Goal: Task Accomplishment & Management: Manage account settings

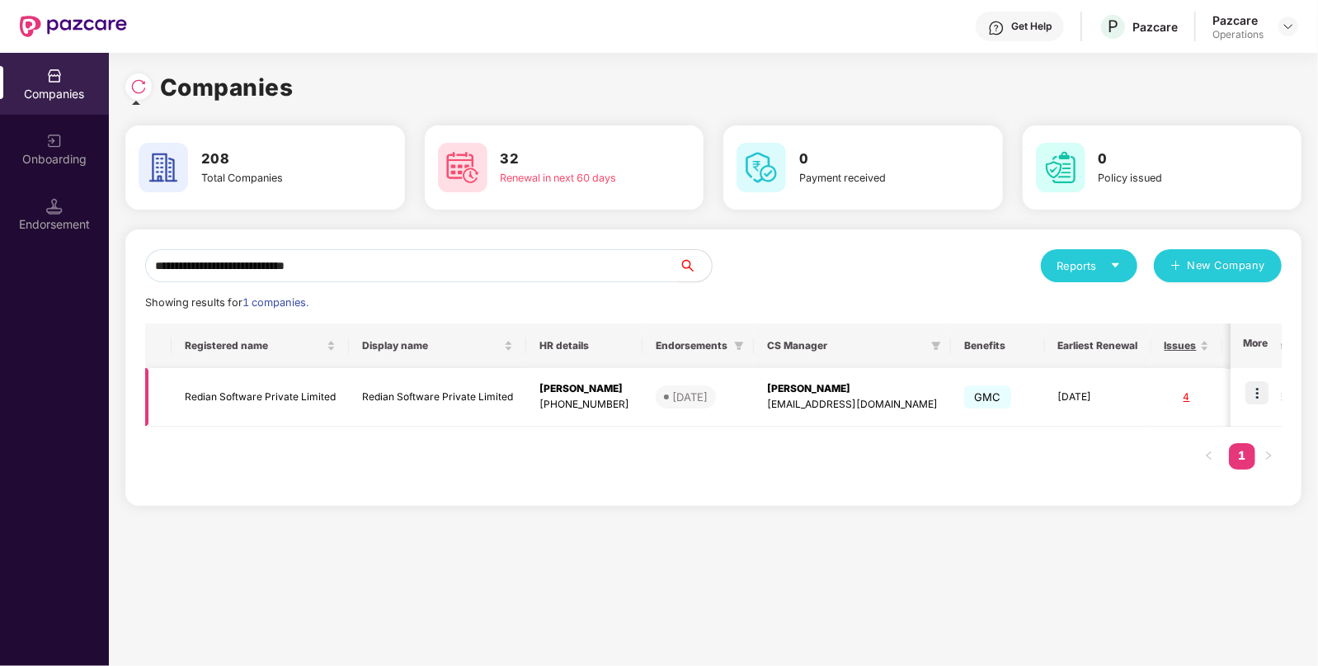
click at [1262, 396] on img at bounding box center [1257, 392] width 23 height 23
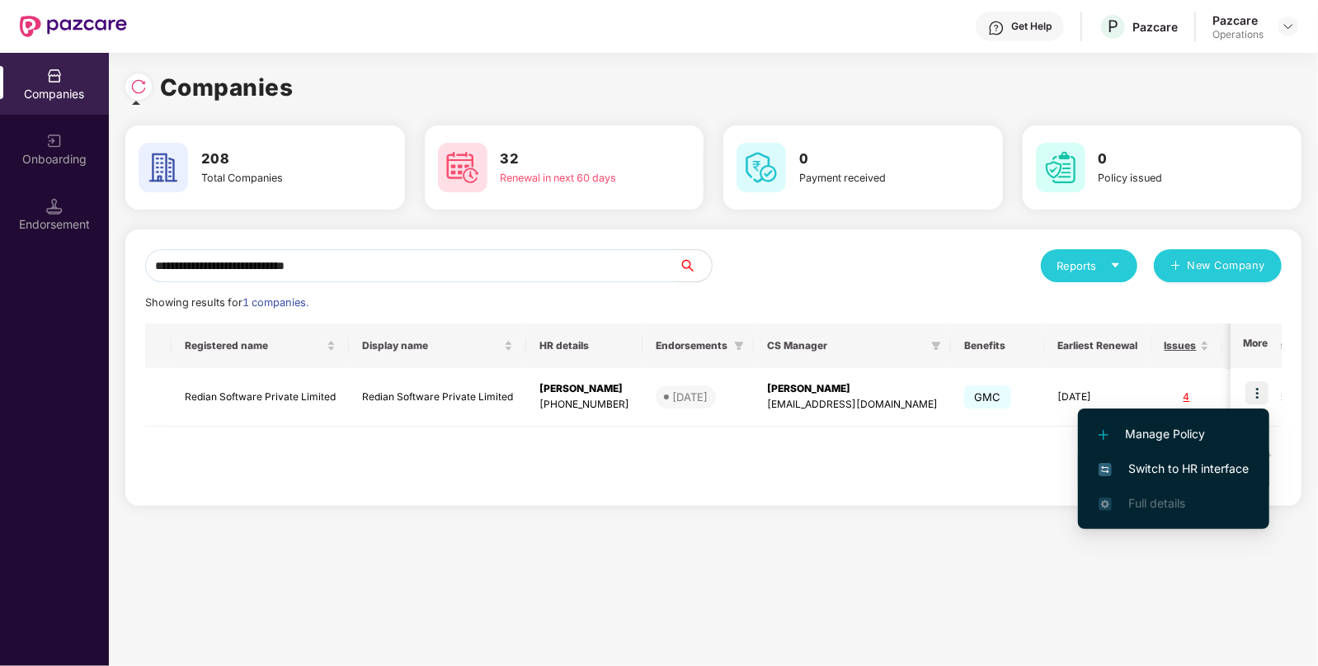
click at [1184, 462] on span "Switch to HR interface" at bounding box center [1174, 468] width 150 height 18
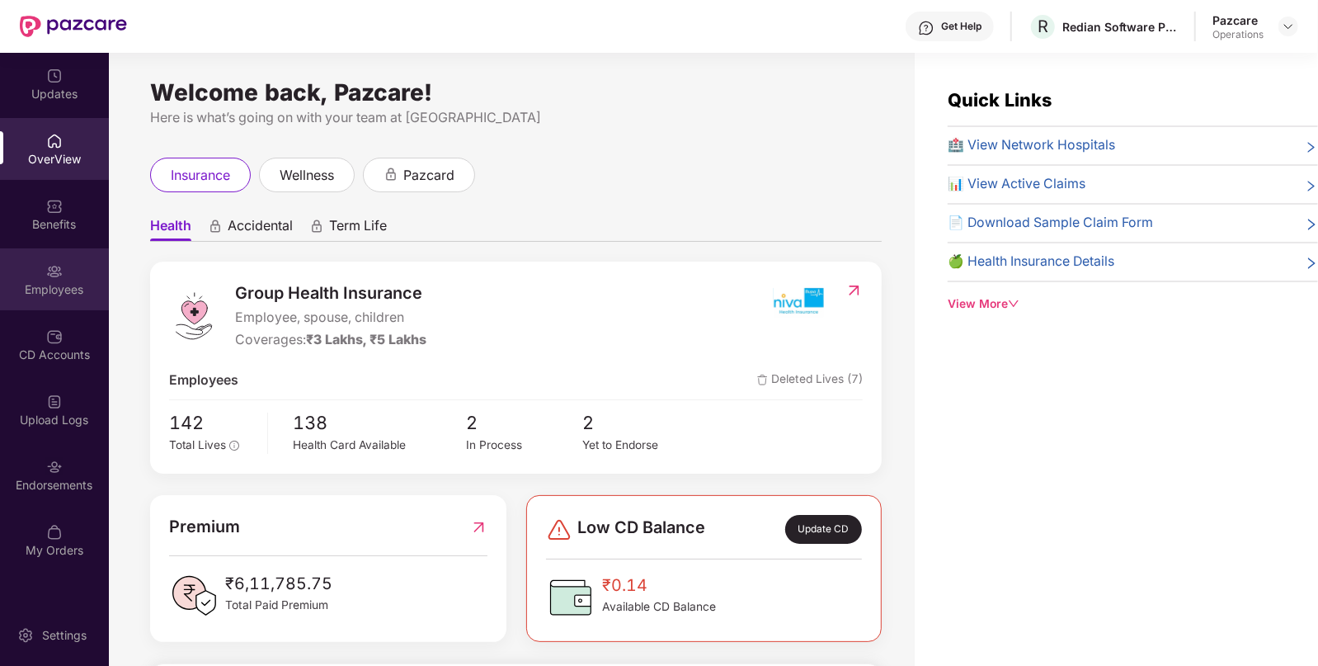
click at [69, 289] on div "Employees" at bounding box center [54, 289] width 109 height 16
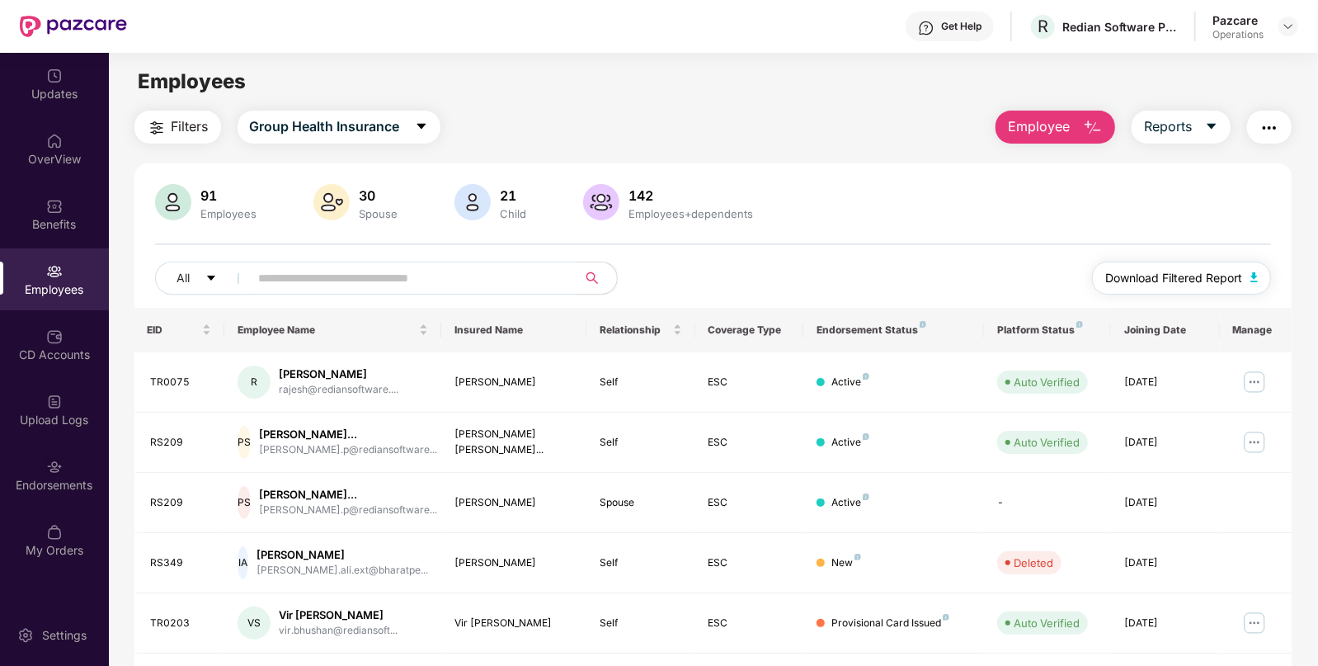
click at [1191, 279] on span "Download Filtered Report" at bounding box center [1173, 278] width 137 height 18
click at [1262, 131] on img "button" at bounding box center [1270, 128] width 20 height 20
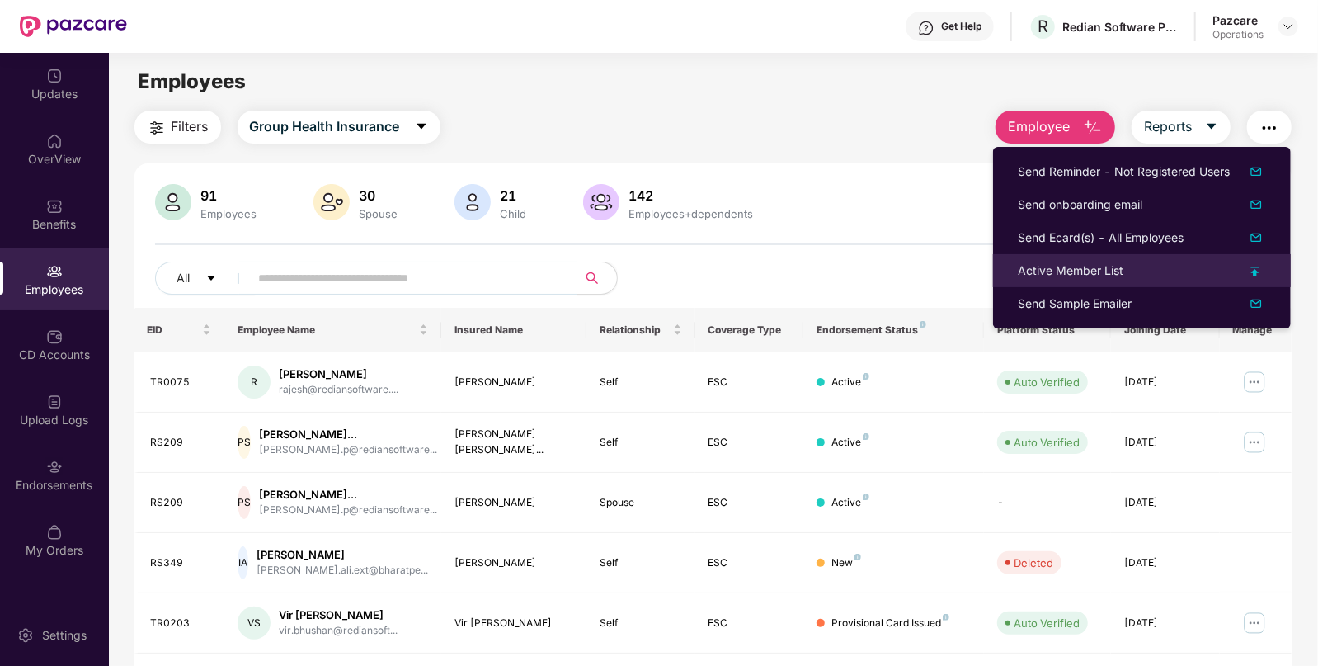
click at [1081, 264] on div "Active Member List" at bounding box center [1071, 270] width 106 height 18
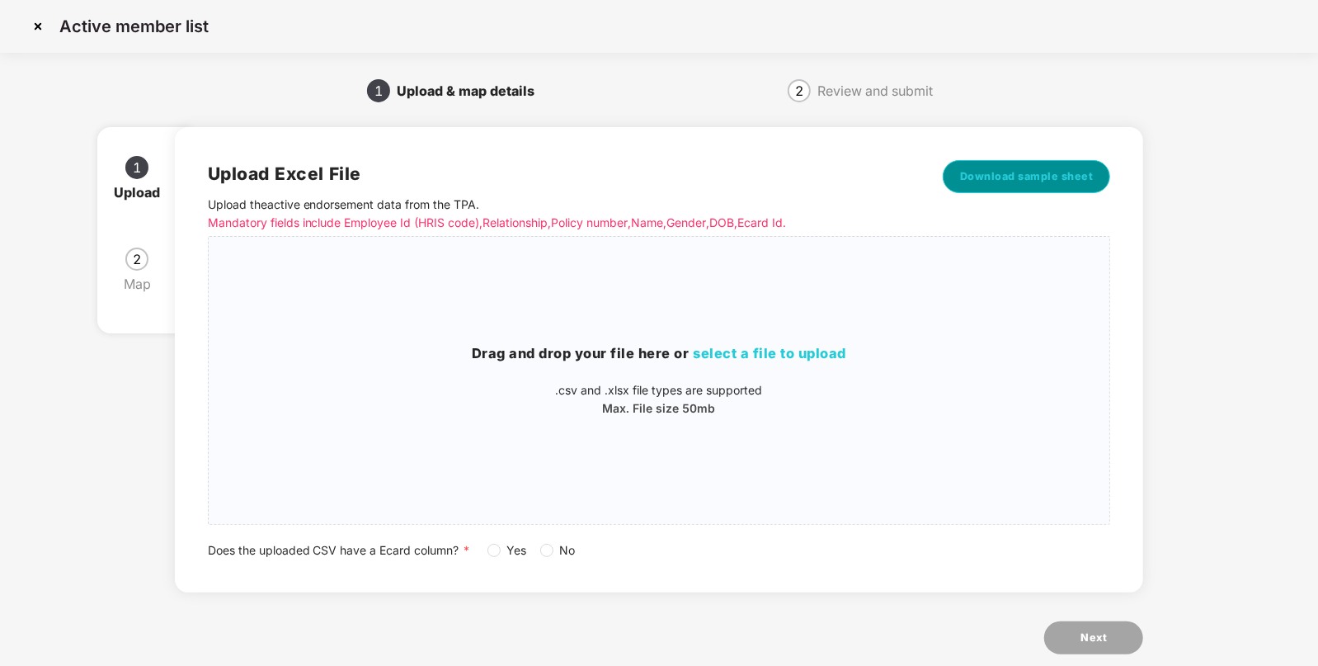
click at [1064, 184] on span "Download sample sheet" at bounding box center [1027, 176] width 134 height 16
click at [796, 334] on div "Drag and drop your file here or select a file to upload .csv and .xlsx file typ…" at bounding box center [660, 380] width 902 height 261
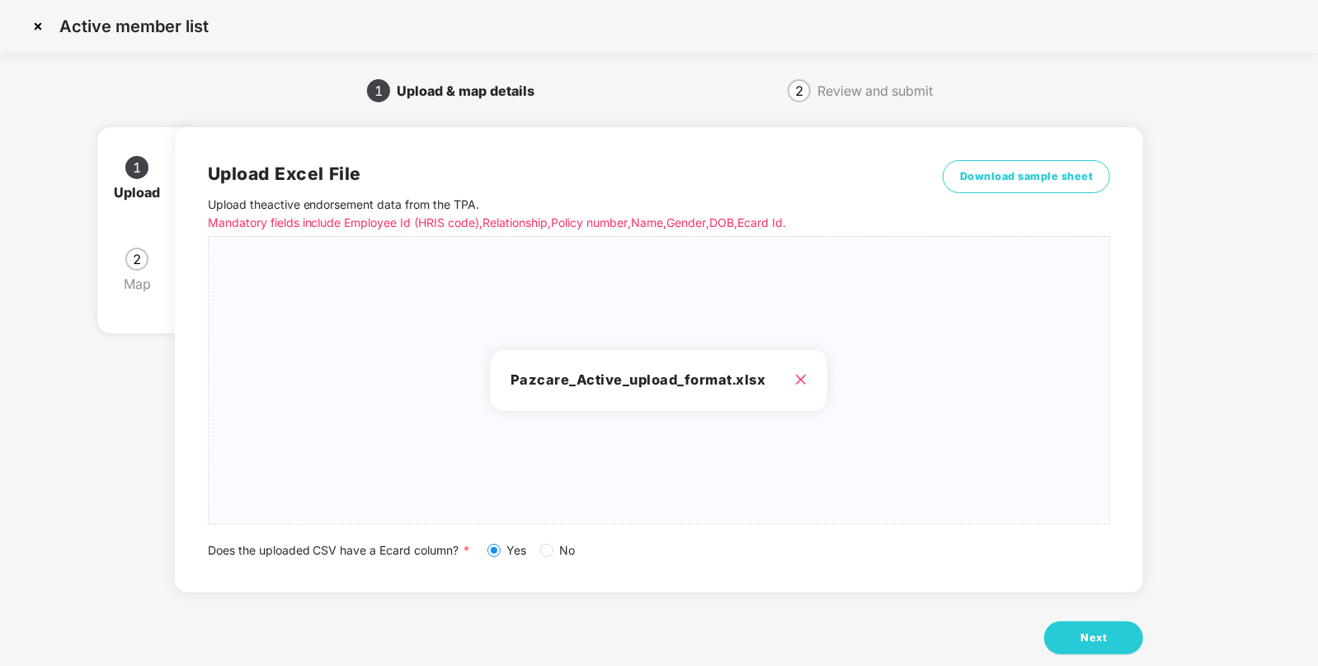
click at [1075, 615] on div "Upload Excel File Upload the active endorsement data from the TPA . Mandatory f…" at bounding box center [659, 399] width 969 height 591
click at [1067, 634] on button "Next" at bounding box center [1093, 637] width 99 height 33
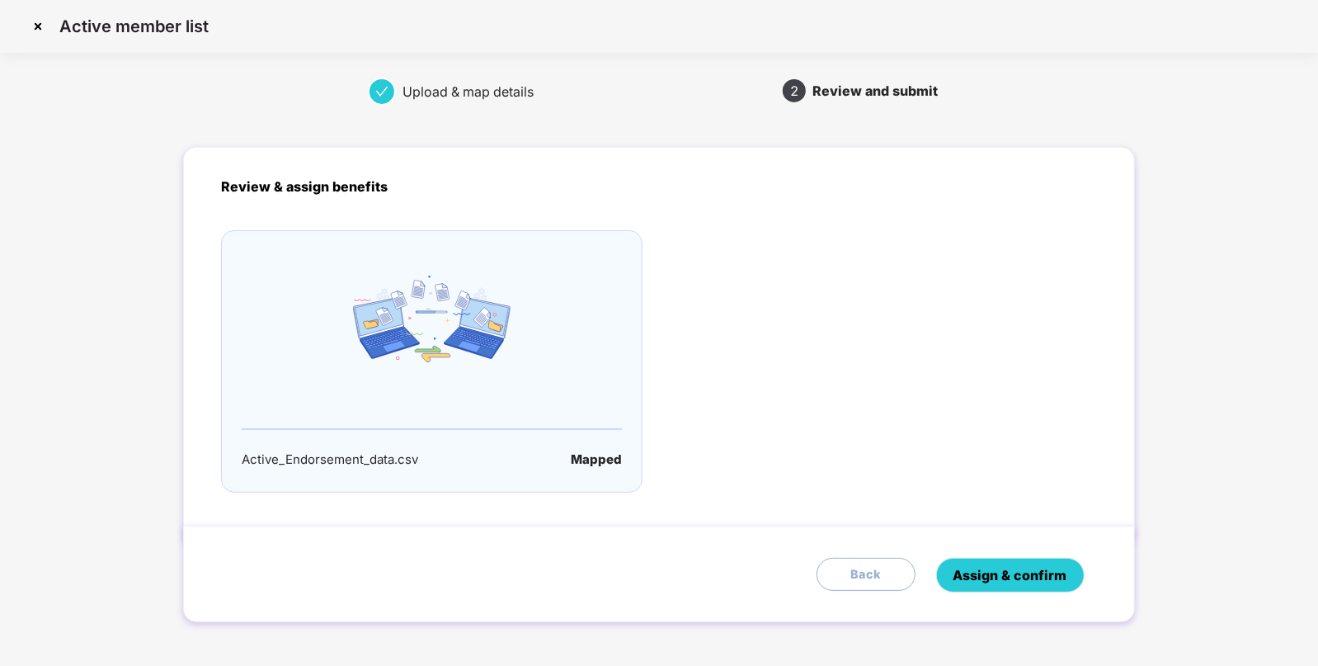
click at [1013, 574] on span "Assign & confirm" at bounding box center [1011, 575] width 114 height 21
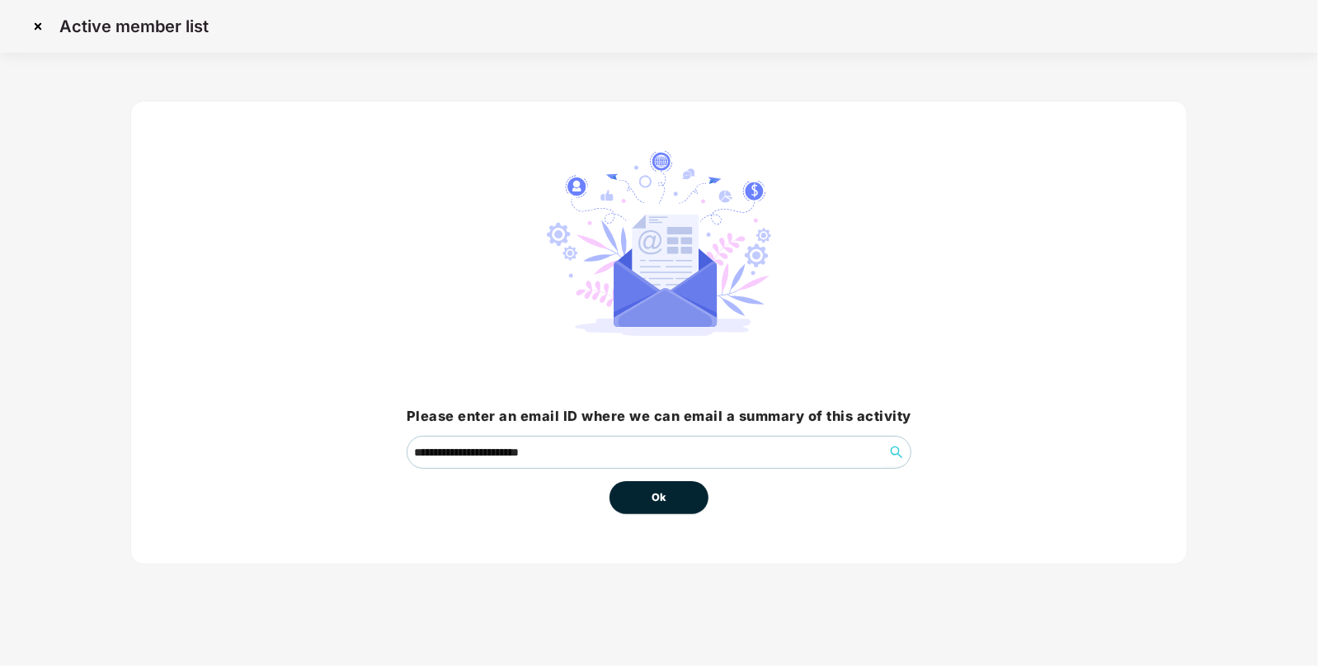
click at [671, 495] on button "Ok" at bounding box center [659, 497] width 99 height 33
click at [631, 496] on button "Ok" at bounding box center [659, 497] width 99 height 33
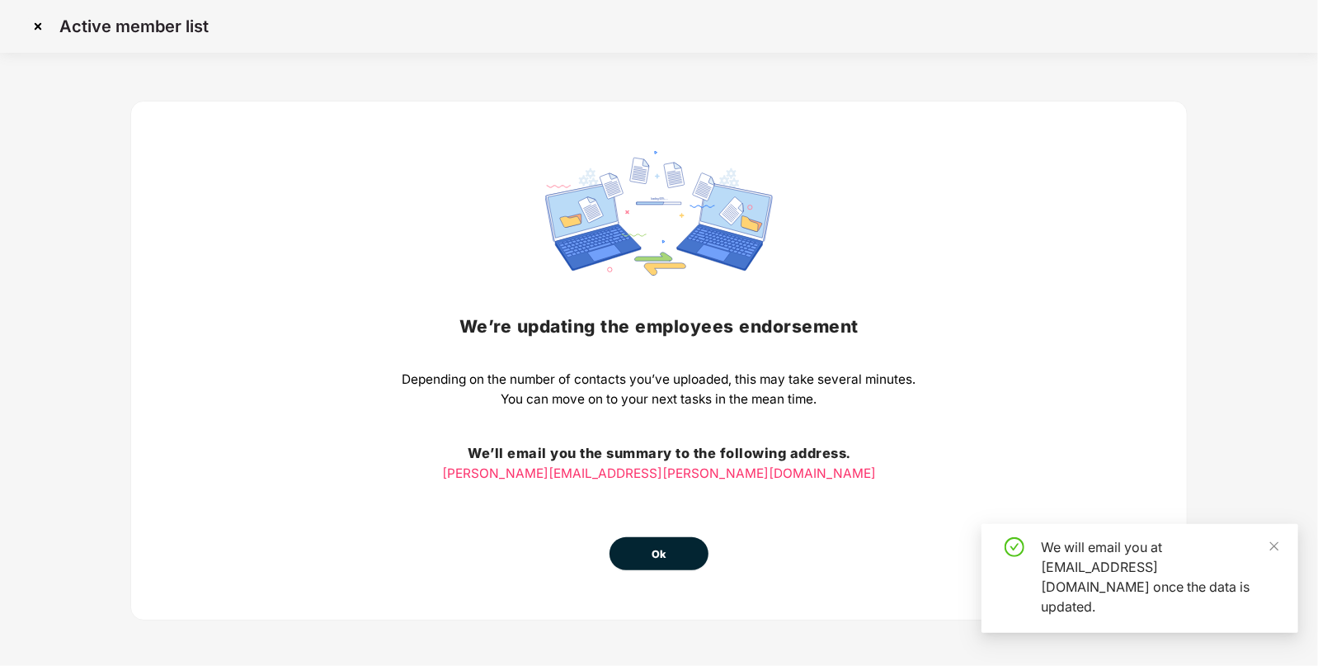
click at [660, 563] on button "Ok" at bounding box center [659, 553] width 99 height 33
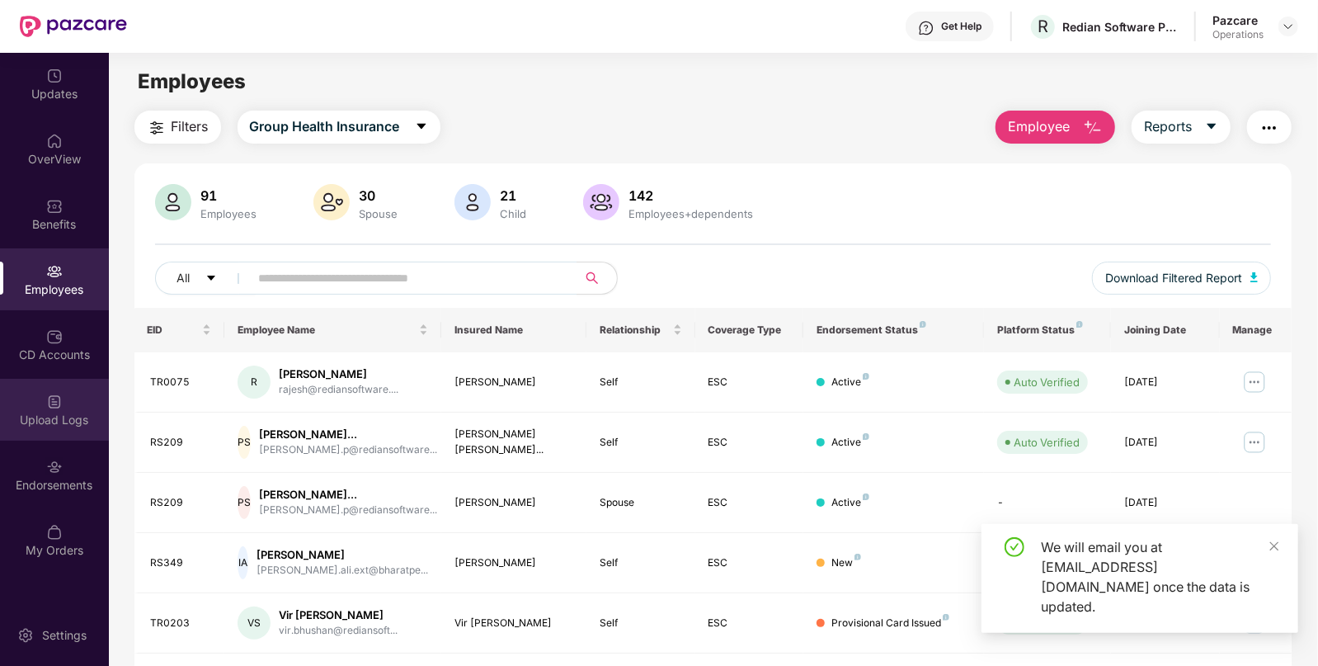
click at [66, 412] on div "Upload Logs" at bounding box center [54, 420] width 109 height 16
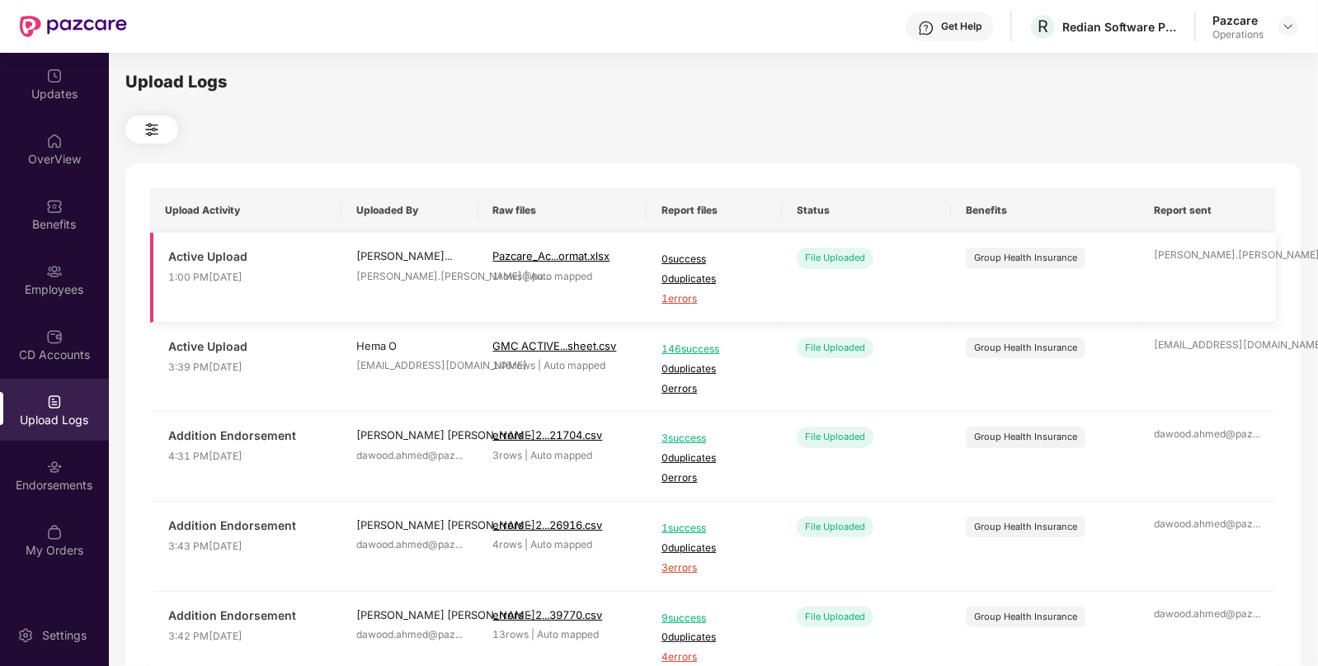
click at [681, 296] on span "1 errors" at bounding box center [715, 299] width 106 height 16
click at [74, 462] on div "Endorsements" at bounding box center [54, 475] width 109 height 62
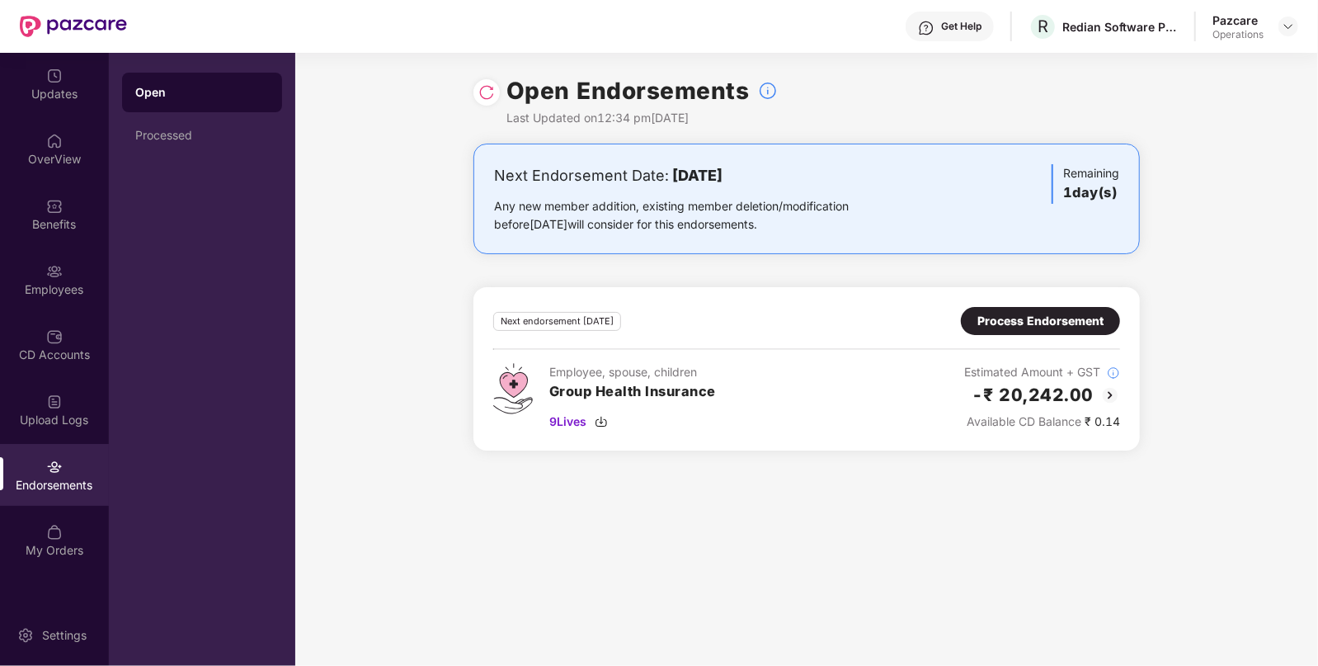
click at [977, 322] on div "Process Endorsement" at bounding box center [1040, 321] width 159 height 28
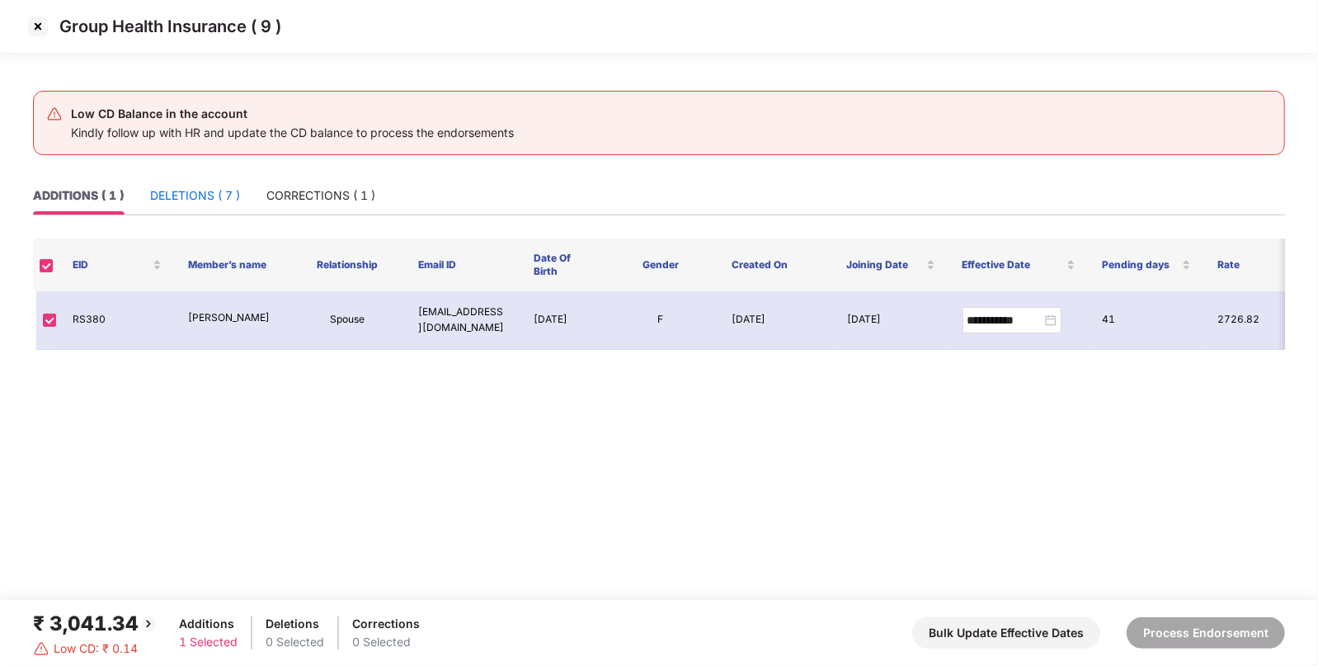
click at [221, 203] on div "DELETIONS ( 7 )" at bounding box center [195, 195] width 90 height 18
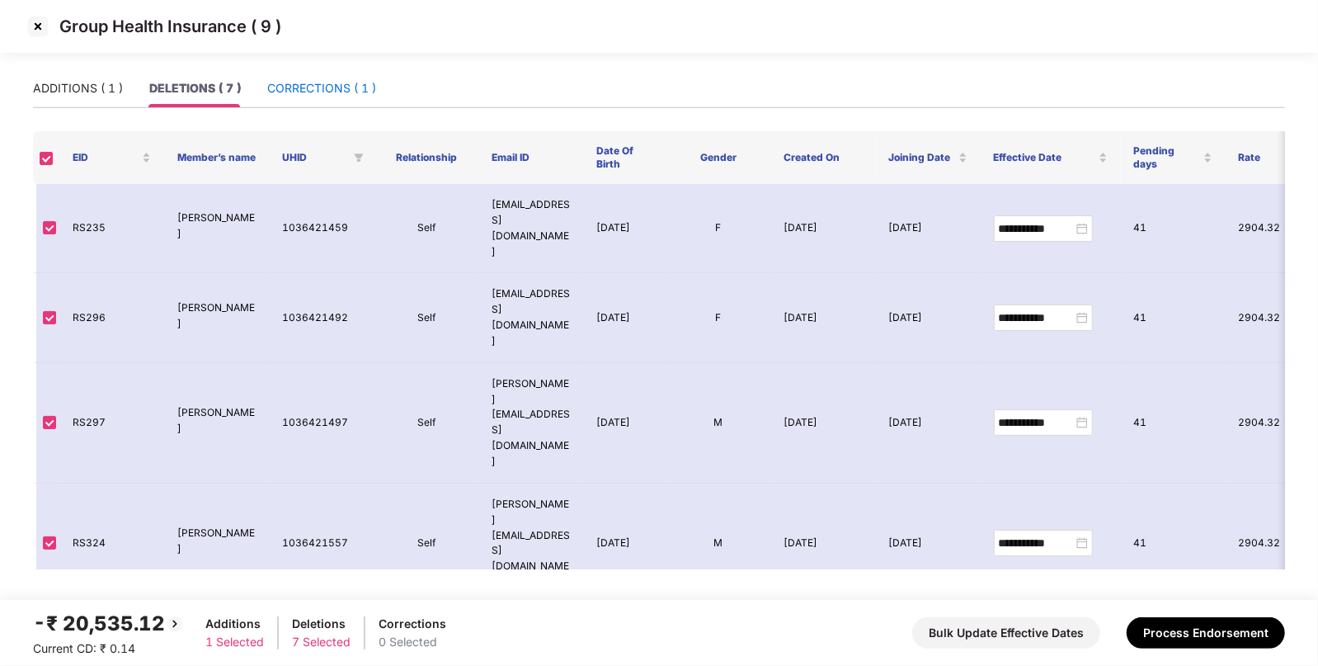
click at [340, 89] on div "CORRECTIONS ( 1 )" at bounding box center [321, 88] width 109 height 18
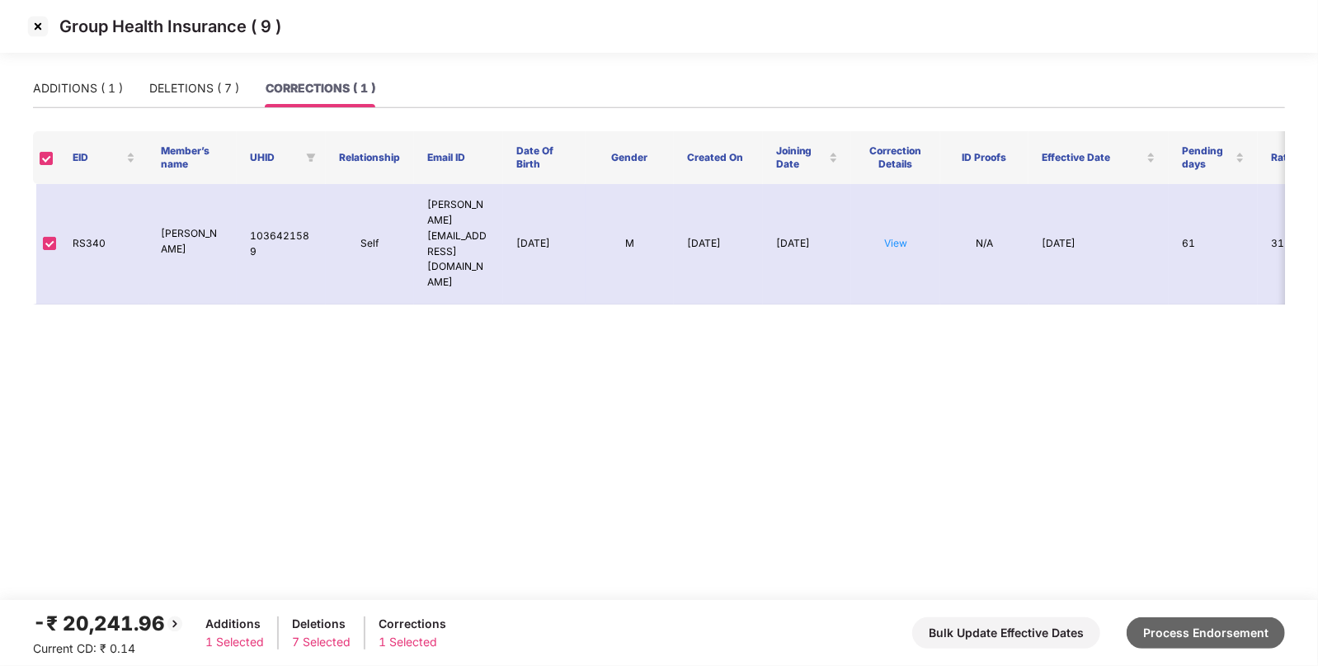
click at [1242, 627] on button "Process Endorsement" at bounding box center [1206, 632] width 158 height 31
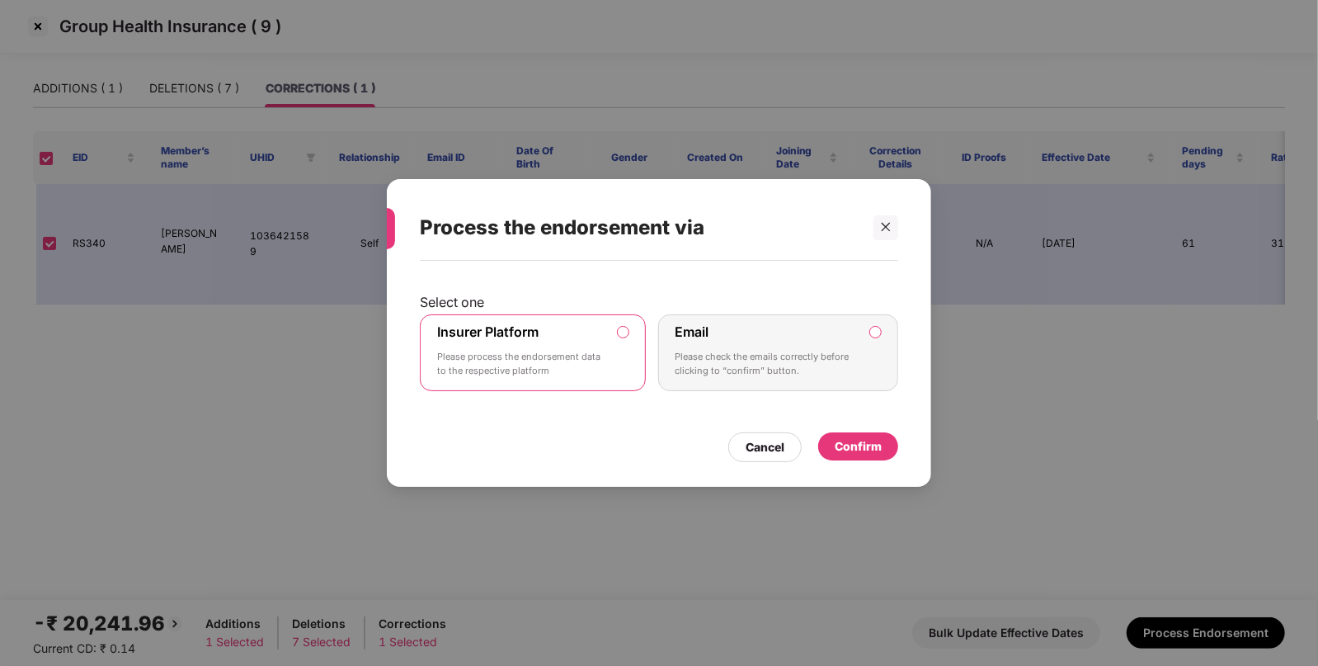
click at [865, 441] on div "Confirm" at bounding box center [858, 446] width 47 height 18
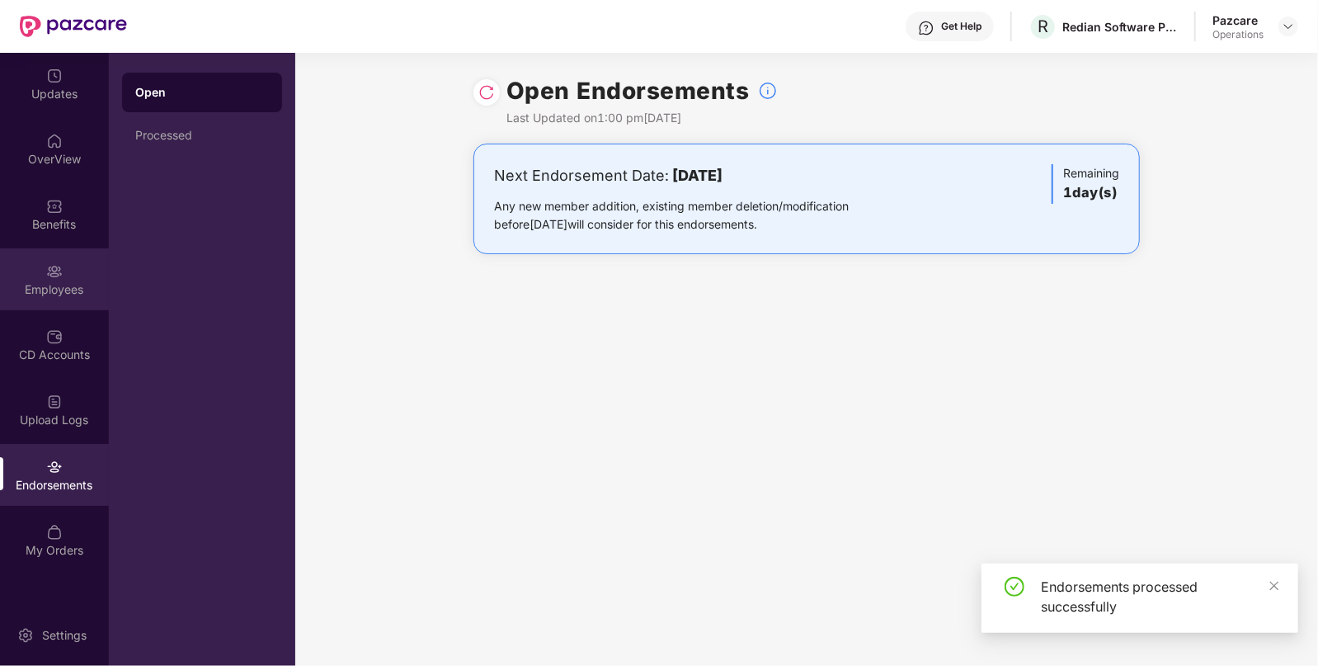
click at [58, 295] on div "Employees" at bounding box center [54, 289] width 109 height 16
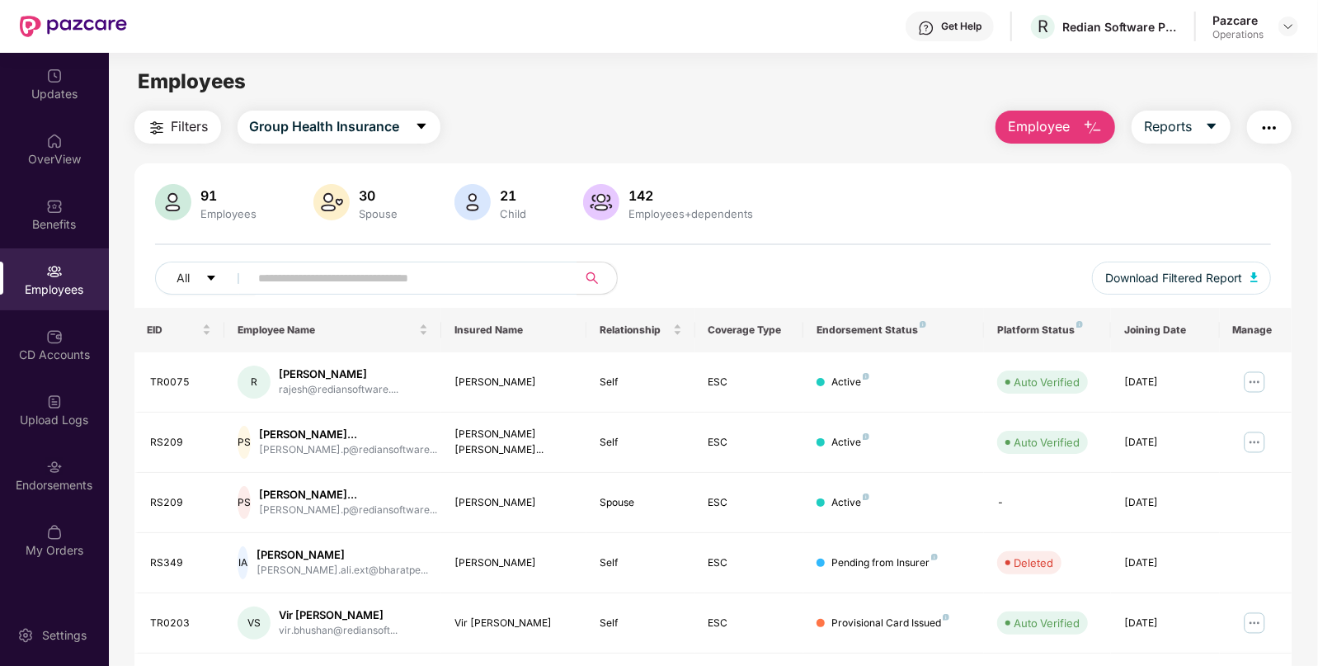
click at [1263, 134] on img "button" at bounding box center [1270, 128] width 20 height 20
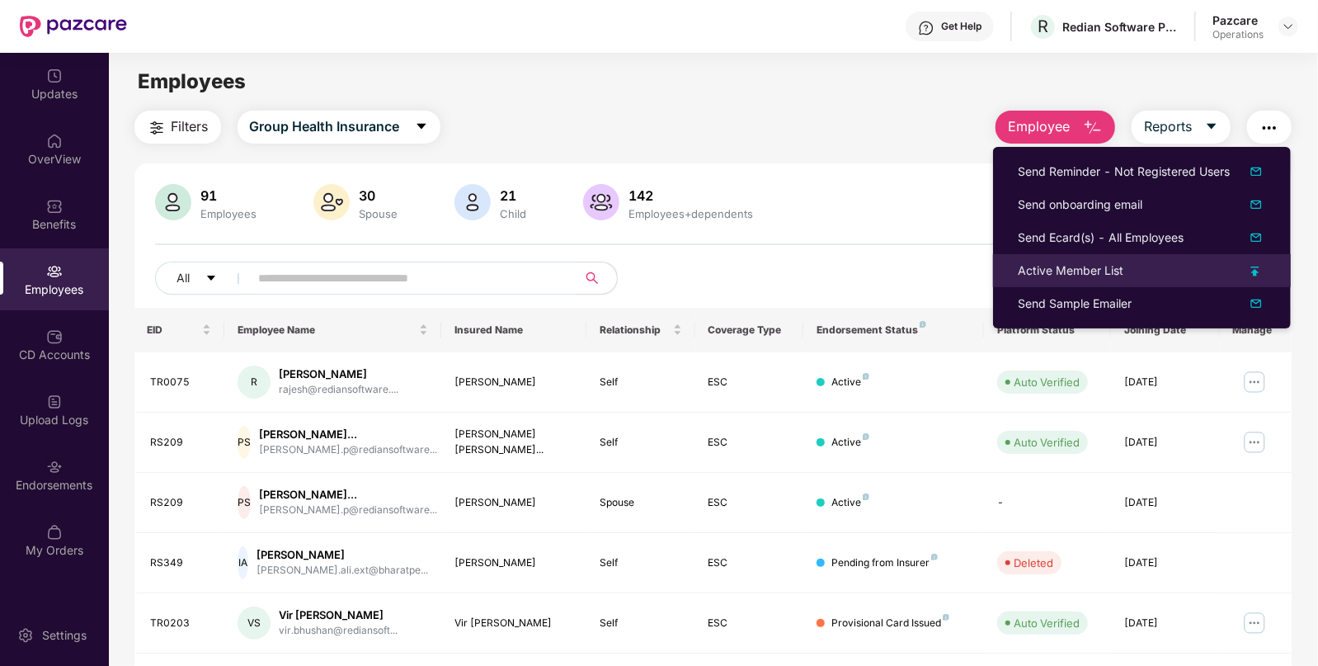
click at [1064, 258] on li "Active Member List" at bounding box center [1142, 270] width 298 height 33
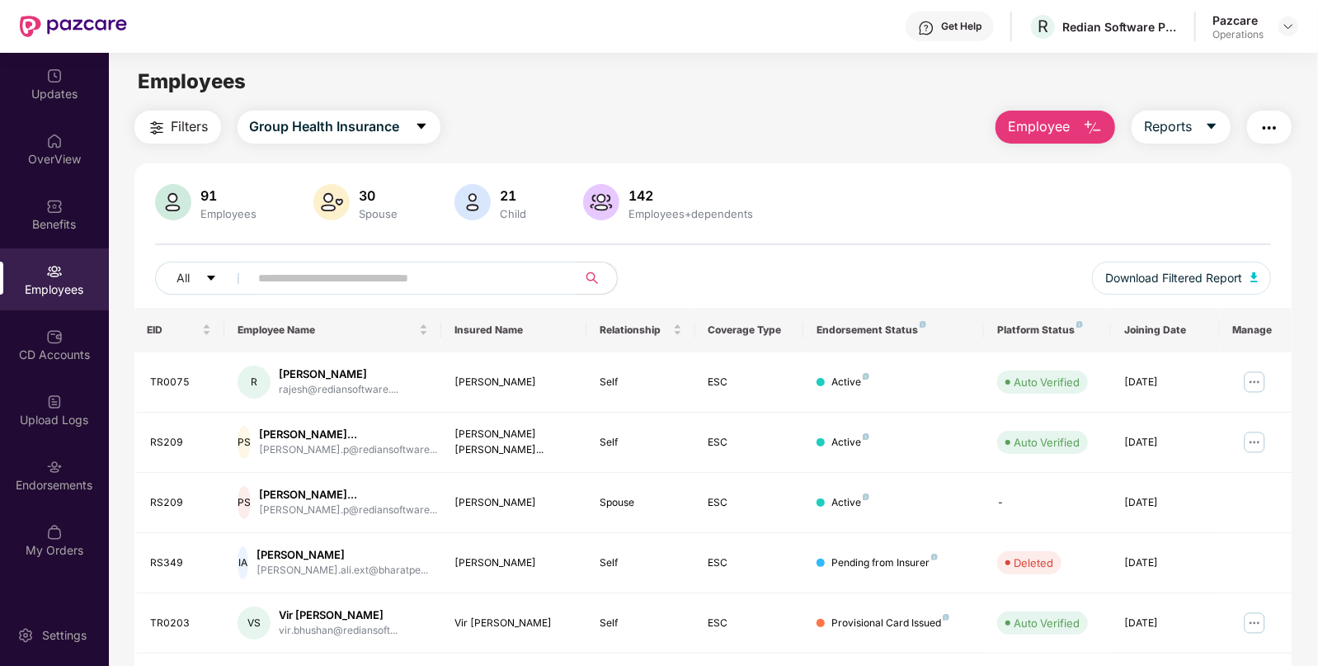
click at [1270, 122] on img "button" at bounding box center [1270, 128] width 20 height 20
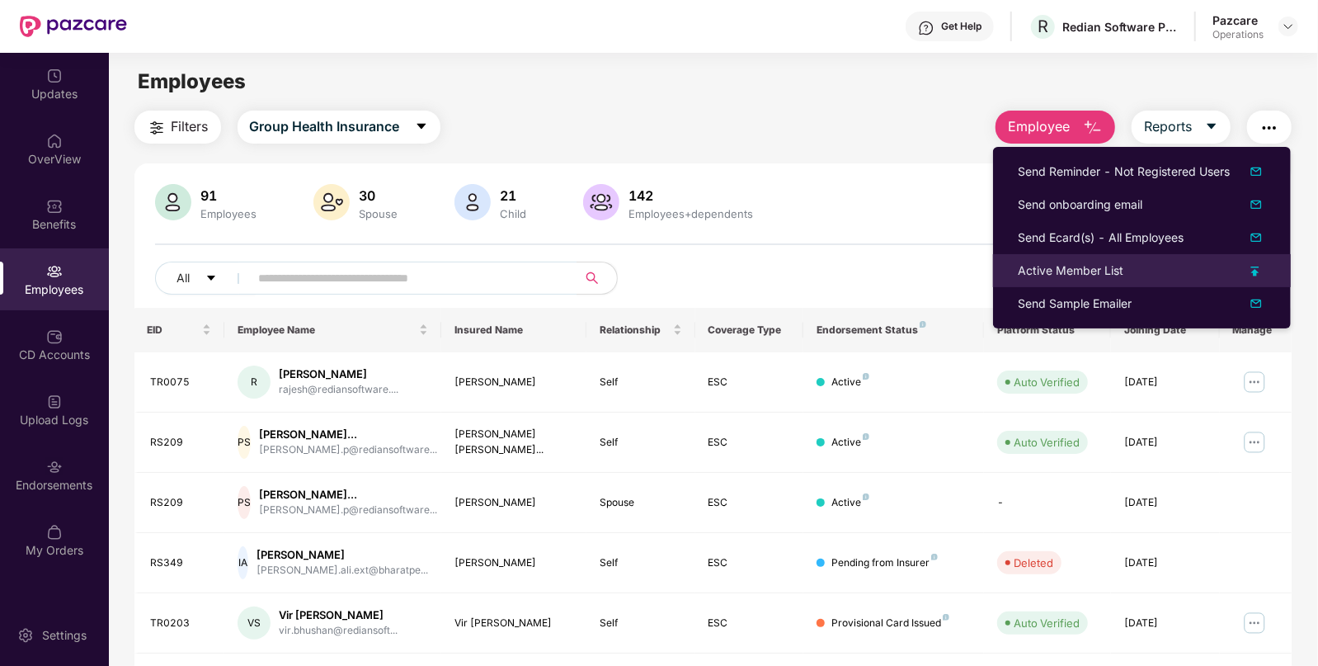
click at [1060, 275] on div "Active Member List" at bounding box center [1071, 270] width 106 height 18
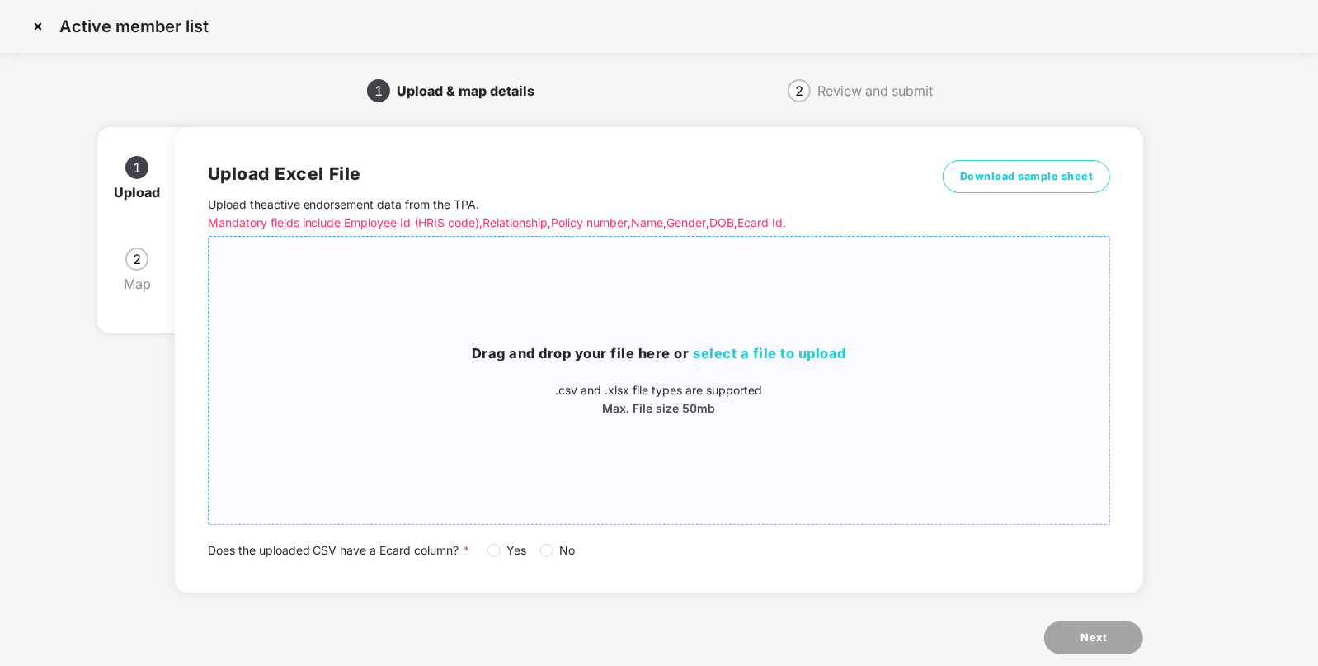
click at [747, 351] on span "select a file to upload" at bounding box center [770, 353] width 153 height 16
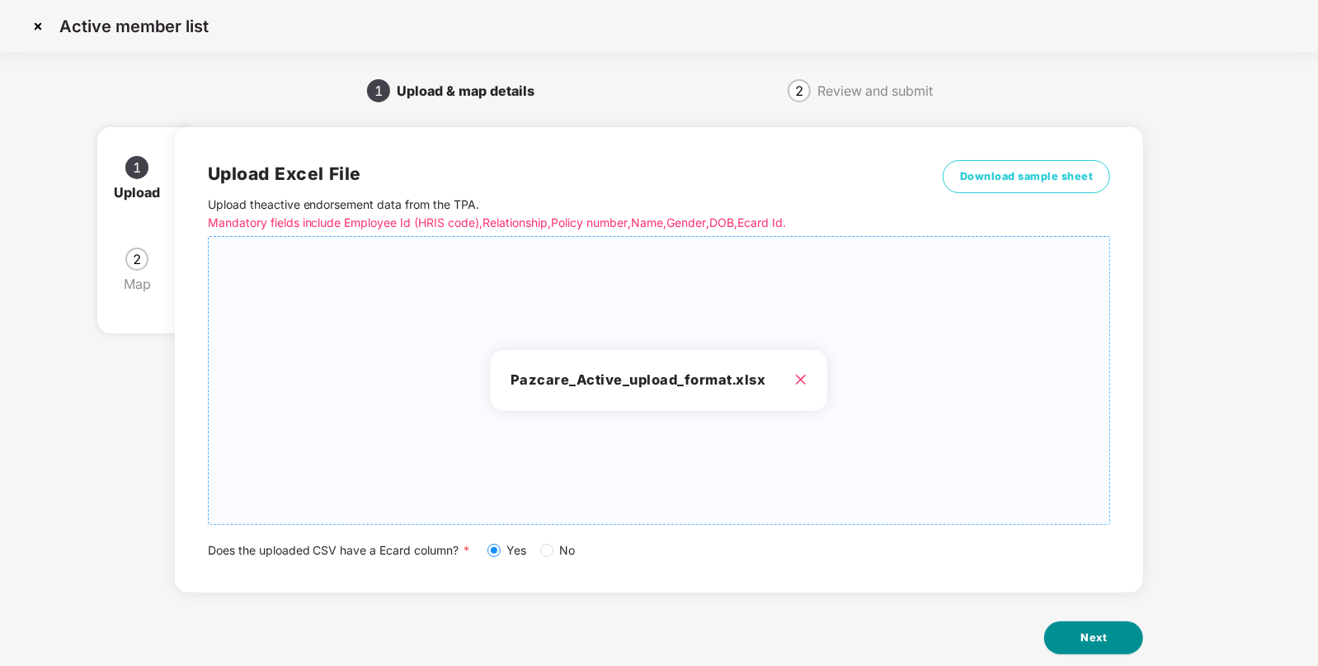
click at [1105, 645] on button "Next" at bounding box center [1093, 637] width 99 height 33
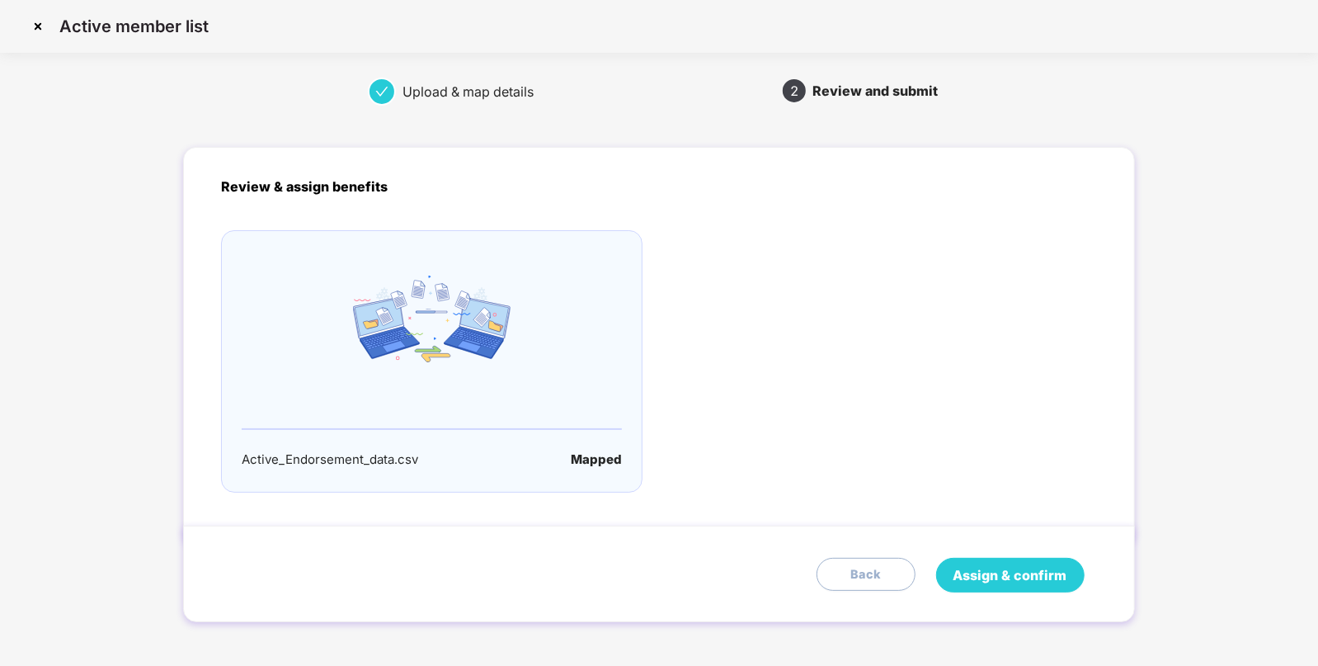
click at [1014, 580] on span "Assign & confirm" at bounding box center [1011, 575] width 114 height 21
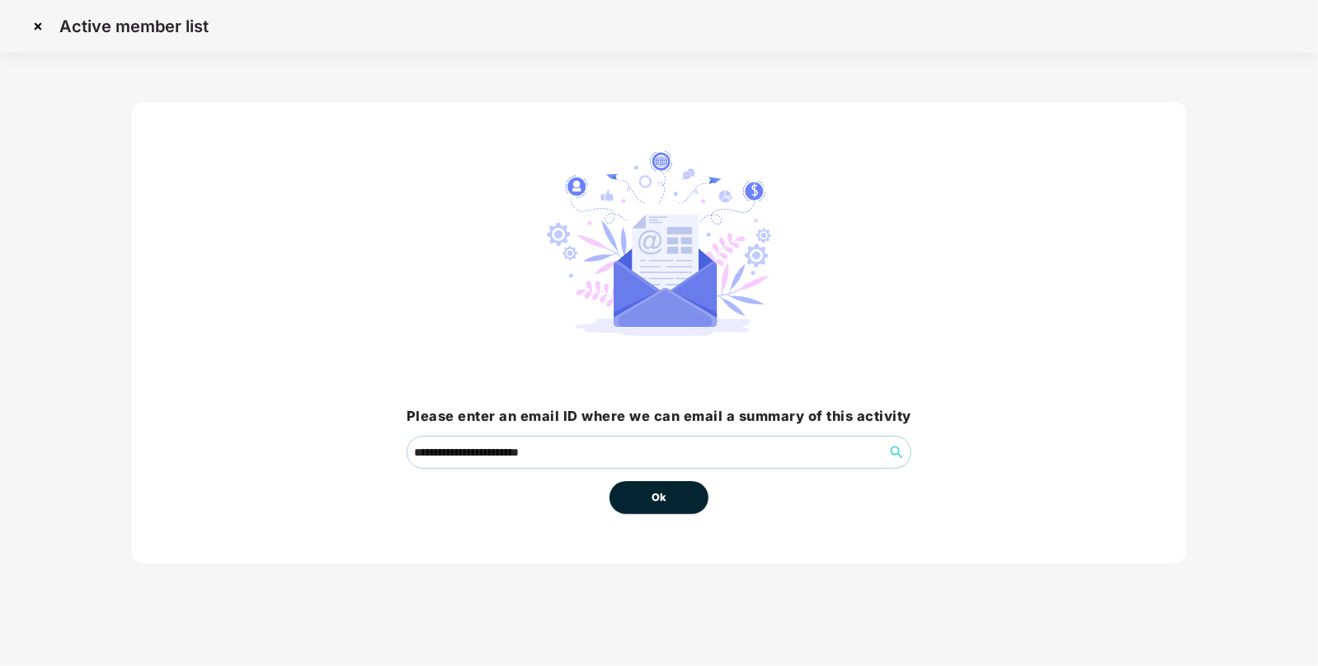
click at [701, 503] on button "Ok" at bounding box center [659, 497] width 99 height 33
click at [644, 495] on button "Ok" at bounding box center [659, 497] width 99 height 33
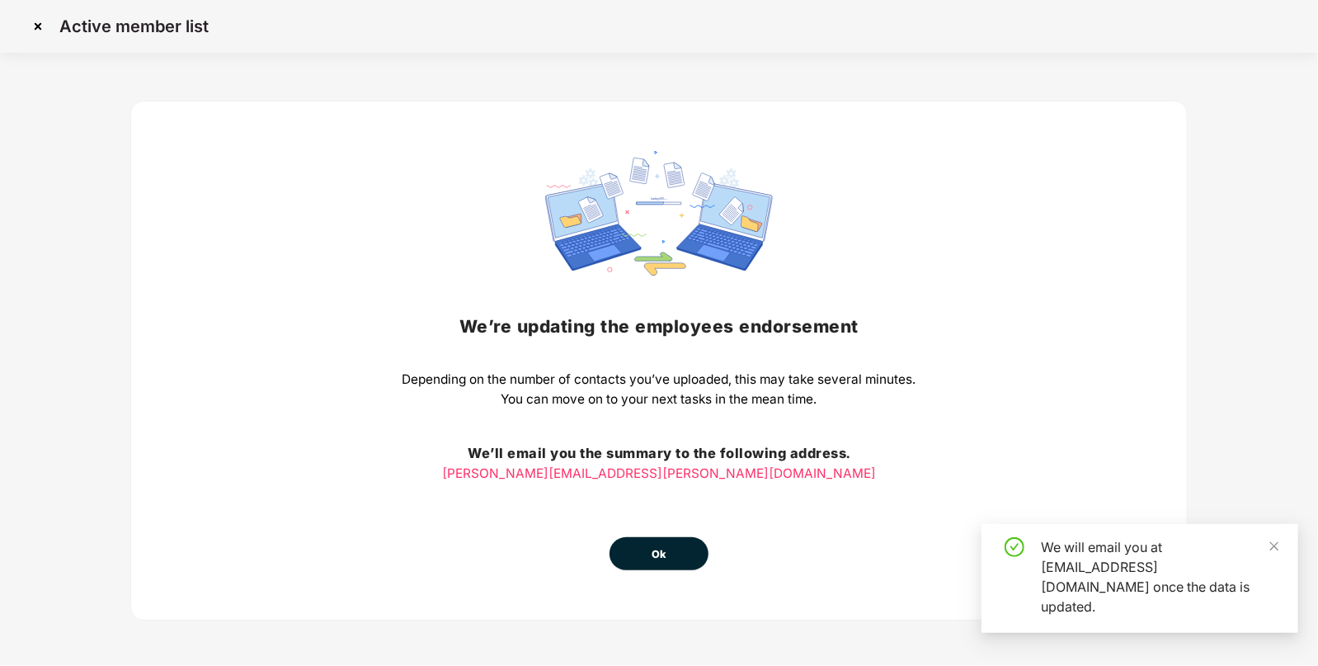
click at [668, 559] on button "Ok" at bounding box center [659, 553] width 99 height 33
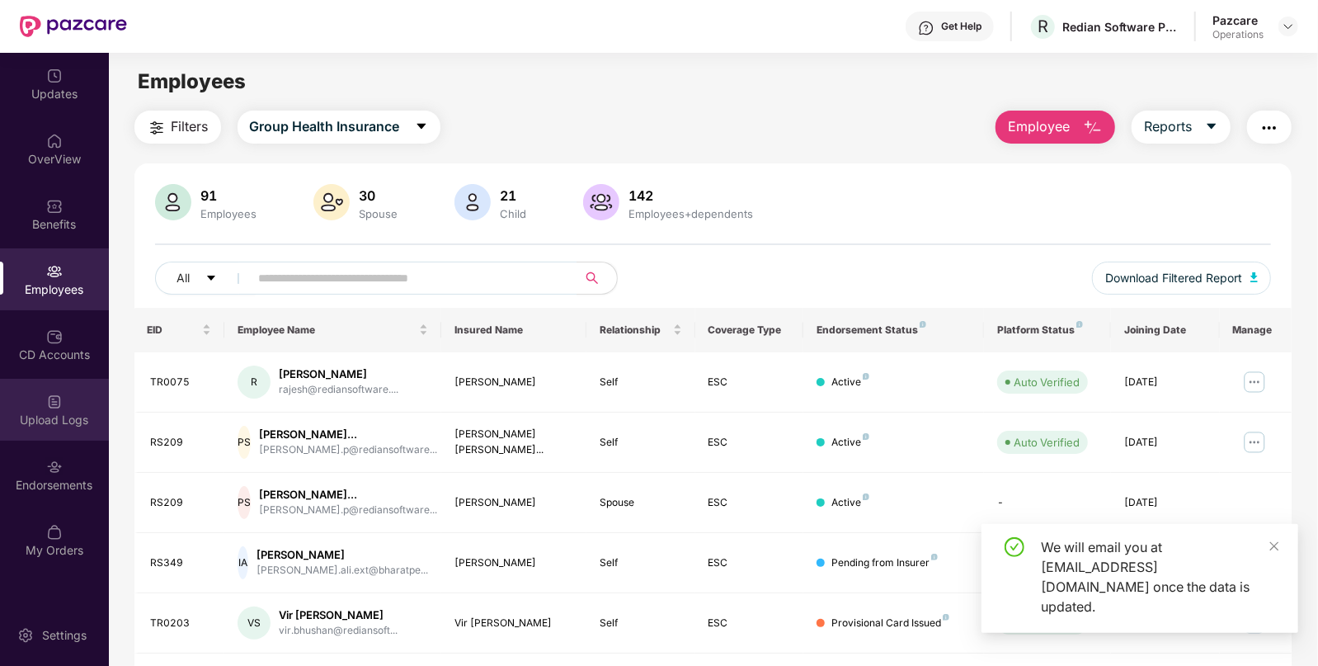
click at [81, 417] on div "Upload Logs" at bounding box center [54, 420] width 109 height 16
